Goal: Transaction & Acquisition: Purchase product/service

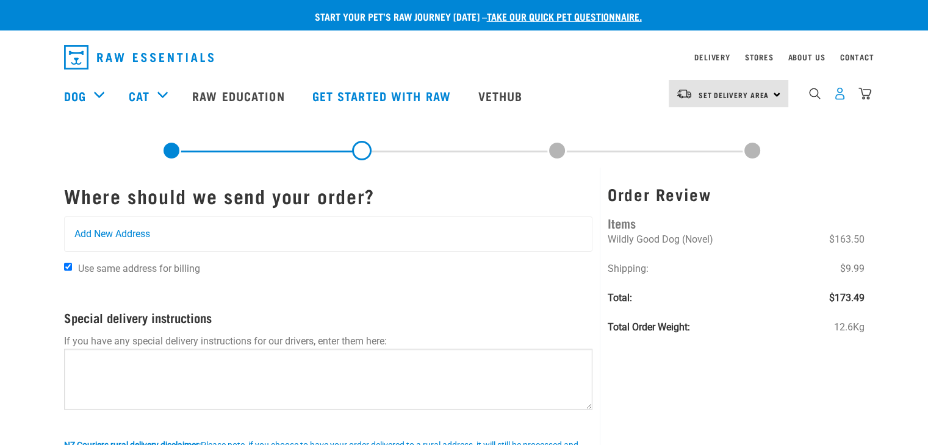
click at [835, 99] on img "dropdown navigation" at bounding box center [840, 93] width 13 height 13
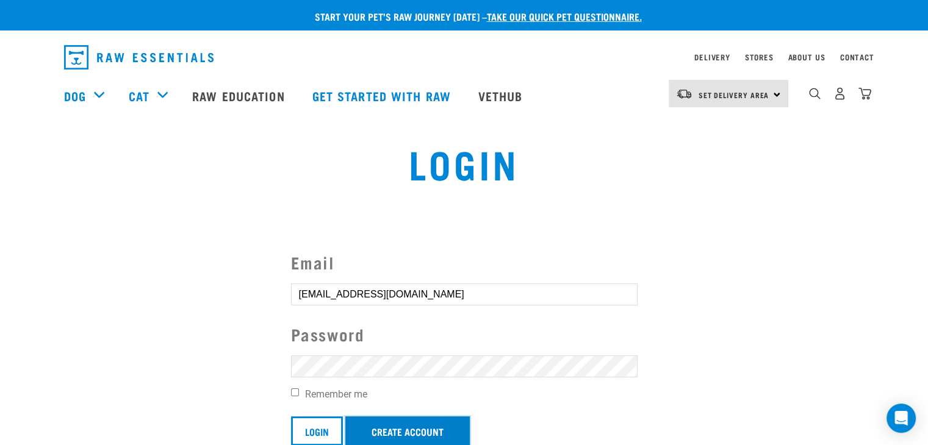
click at [430, 425] on link "Create Account" at bounding box center [407, 431] width 124 height 29
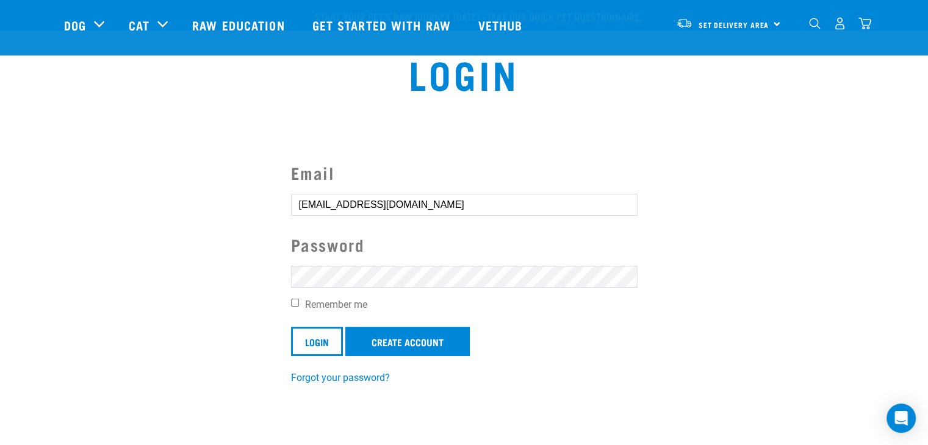
scroll to position [103, 0]
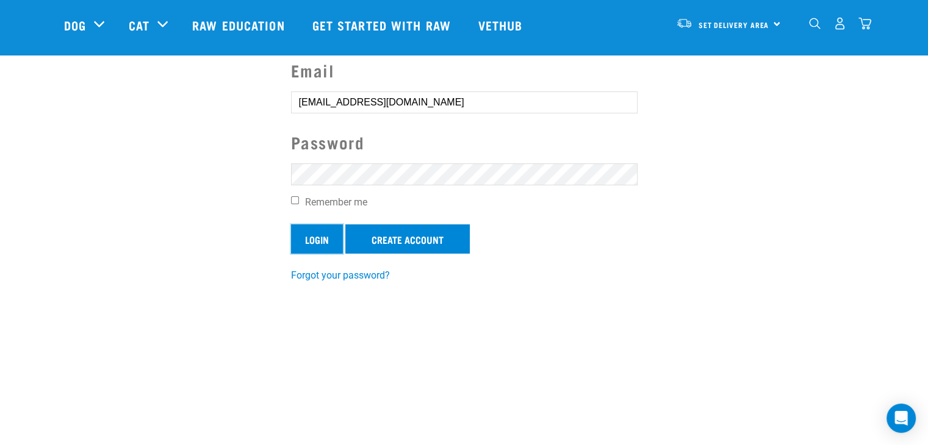
click at [310, 242] on input "Login" at bounding box center [317, 239] width 52 height 29
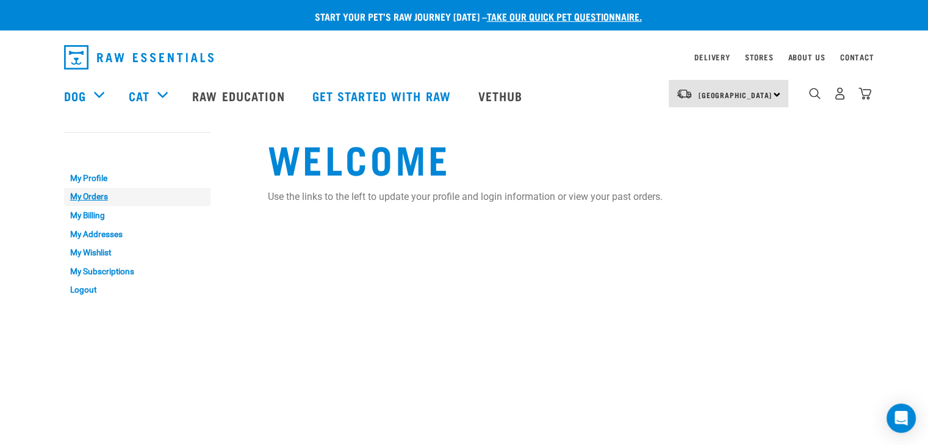
click at [106, 197] on link "My Orders" at bounding box center [137, 197] width 146 height 19
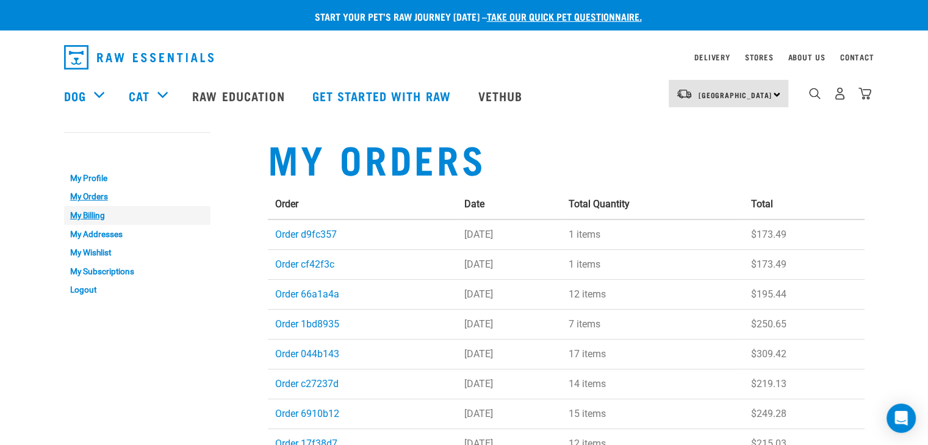
click at [87, 217] on link "My Billing" at bounding box center [137, 215] width 146 height 19
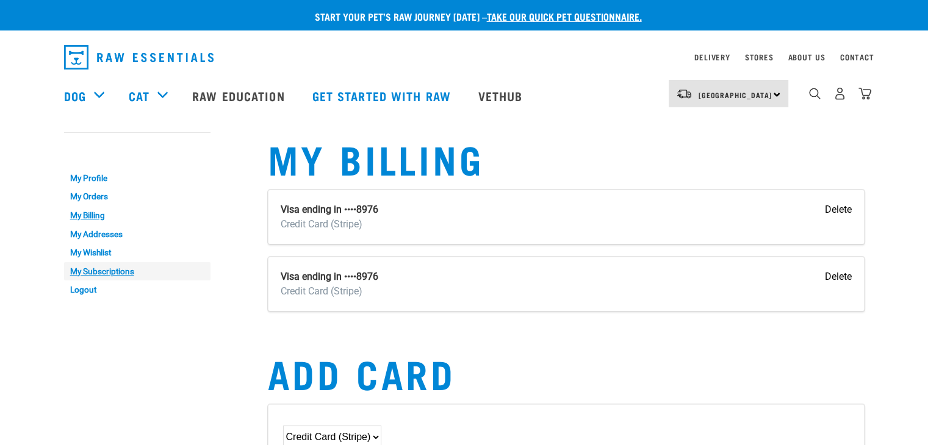
click at [123, 270] on link "My Subscriptions" at bounding box center [137, 271] width 146 height 19
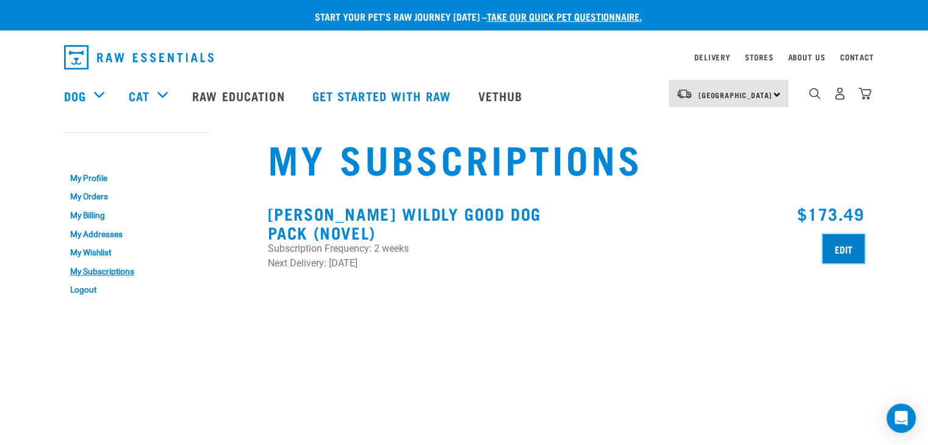
click at [840, 254] on input "Edit" at bounding box center [844, 248] width 42 height 29
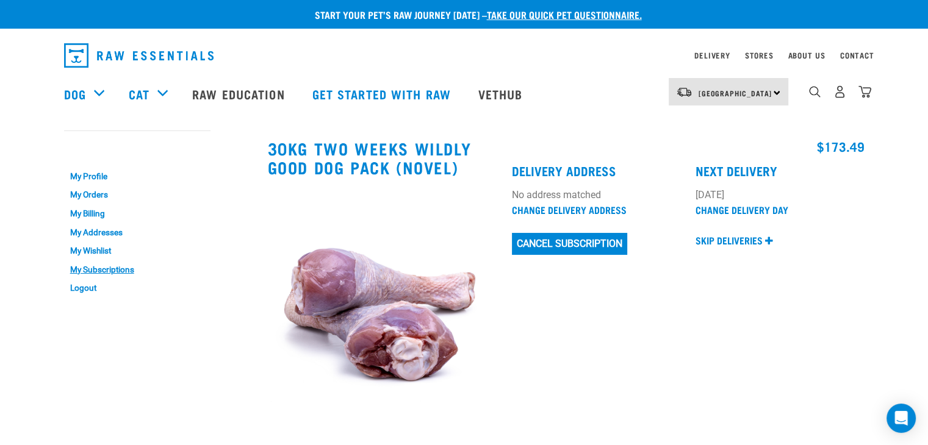
scroll to position [11, 0]
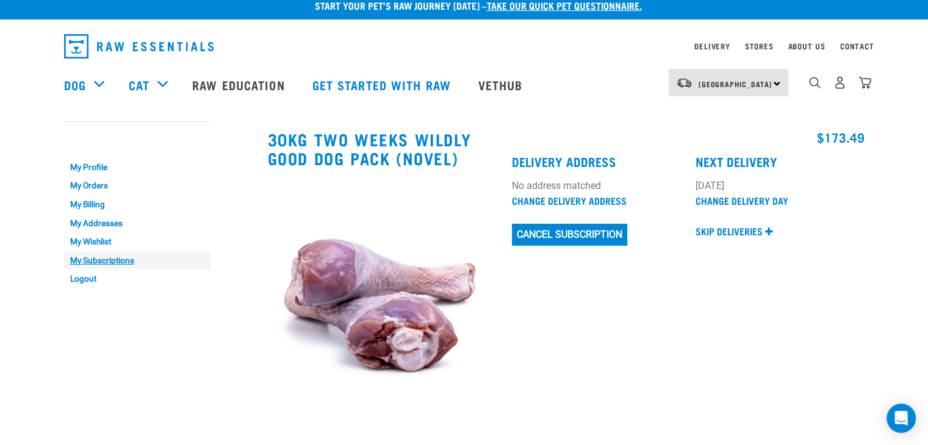
click at [114, 261] on link "My Subscriptions" at bounding box center [137, 260] width 146 height 19
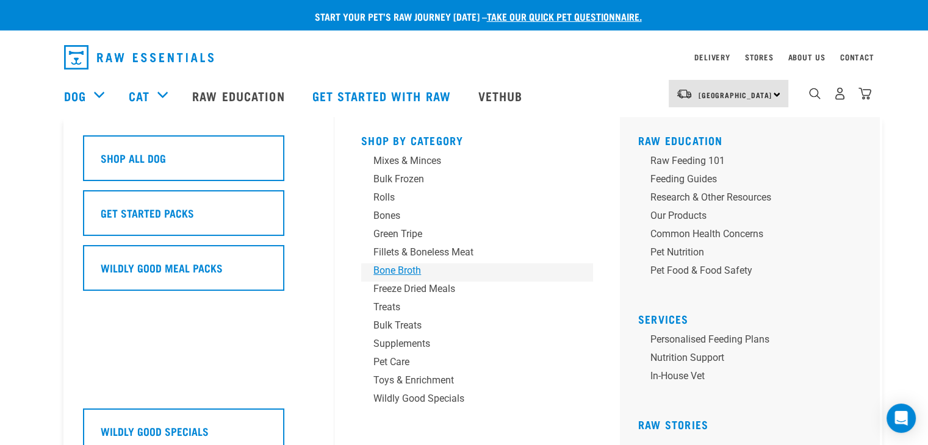
click at [409, 273] on div "Bone Broth" at bounding box center [468, 271] width 190 height 15
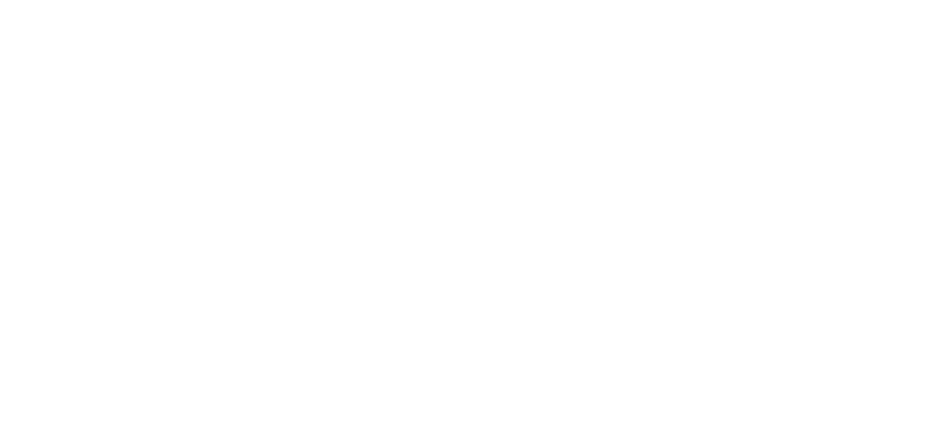
checkbox input "true"
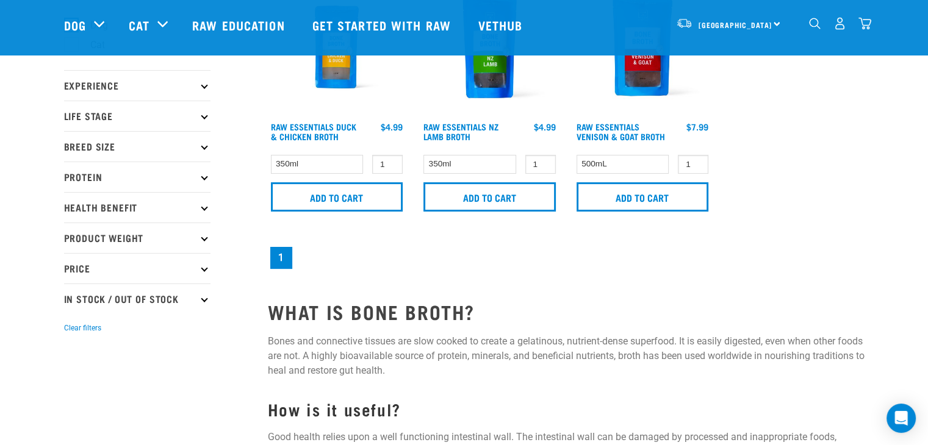
scroll to position [110, 0]
type input "2"
click at [391, 161] on input "2" at bounding box center [387, 164] width 31 height 19
type input "2"
click at [543, 159] on input "2" at bounding box center [540, 164] width 31 height 19
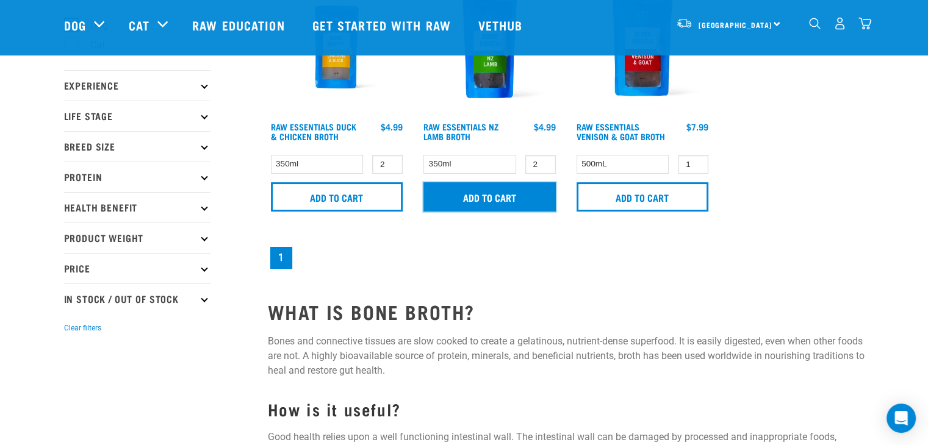
click at [512, 197] on input "Add to cart" at bounding box center [490, 196] width 132 height 29
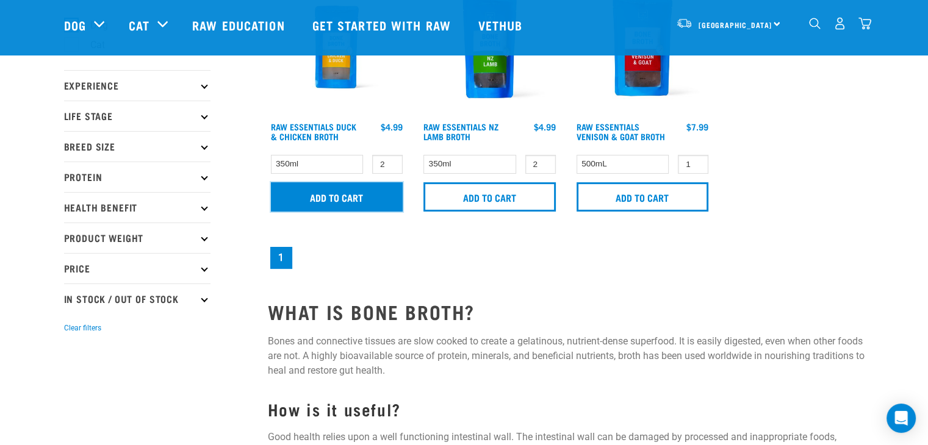
click at [373, 200] on input "Add to cart" at bounding box center [337, 196] width 132 height 29
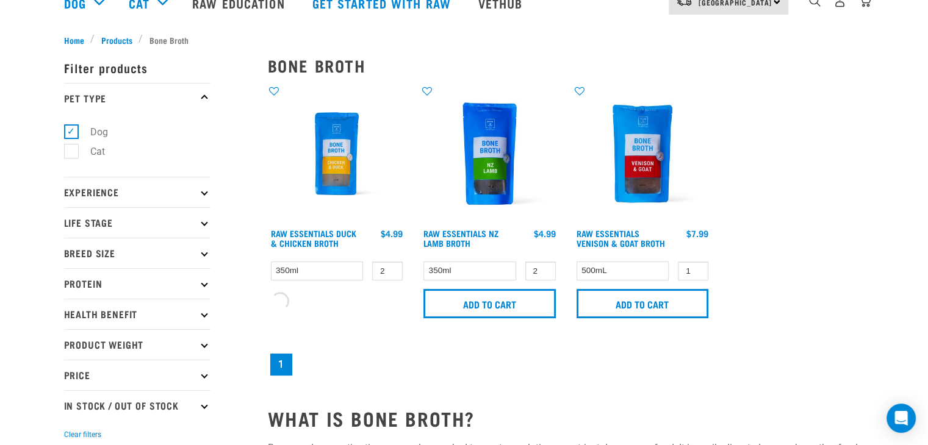
scroll to position [0, 0]
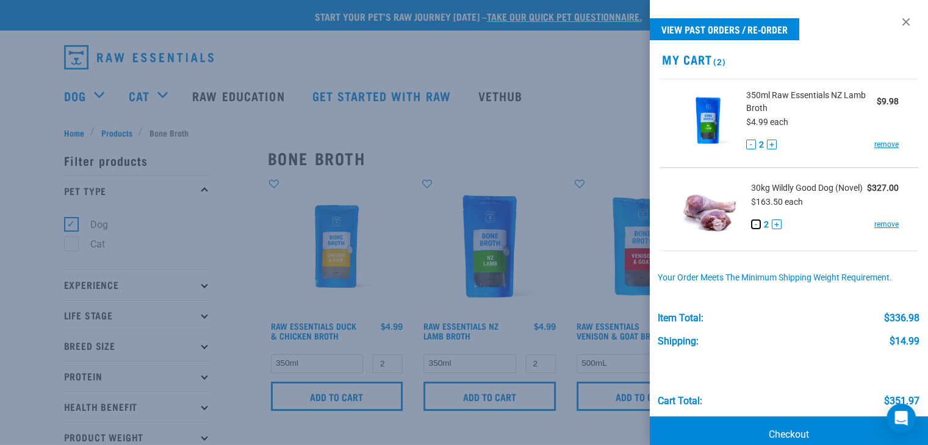
click at [752, 229] on button "-" at bounding box center [756, 225] width 10 height 10
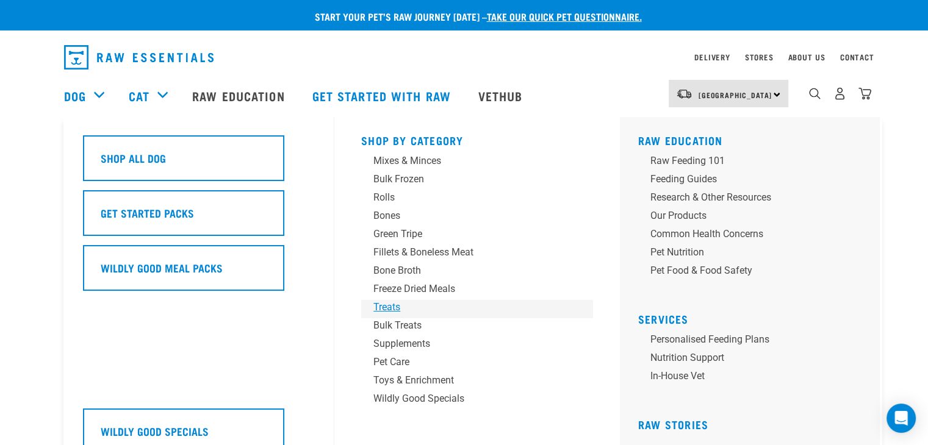
click at [400, 308] on div "Treats" at bounding box center [468, 307] width 190 height 15
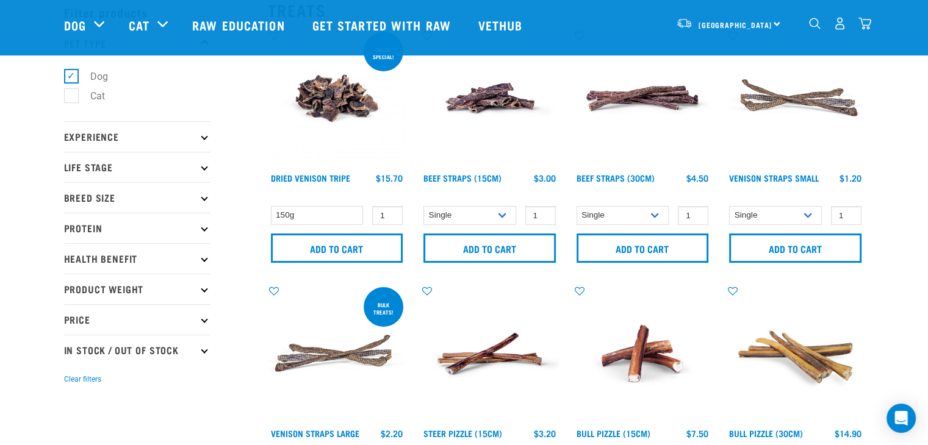
scroll to position [56, 0]
